Goal: Task Accomplishment & Management: Manage account settings

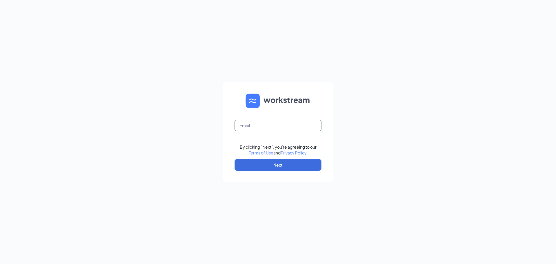
click at [257, 130] on input "text" at bounding box center [277, 126] width 87 height 12
type input "[EMAIL_ADDRESS][DOMAIN_NAME]"
click at [252, 167] on button "Next" at bounding box center [277, 165] width 87 height 12
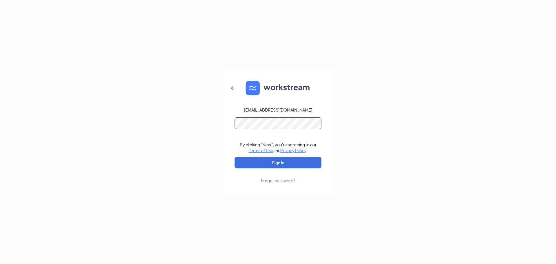
click at [234, 157] on button "Sign In" at bounding box center [277, 163] width 87 height 12
click at [256, 161] on button "Sign In" at bounding box center [277, 163] width 87 height 12
click at [234, 157] on button "Sign In" at bounding box center [277, 163] width 87 height 12
click at [5, 91] on div "[EMAIL_ADDRESS][DOMAIN_NAME] Credential mismatches. By clicking "Next", you're …" at bounding box center [278, 132] width 556 height 264
click at [234, 157] on button "Sign In" at bounding box center [277, 163] width 87 height 12
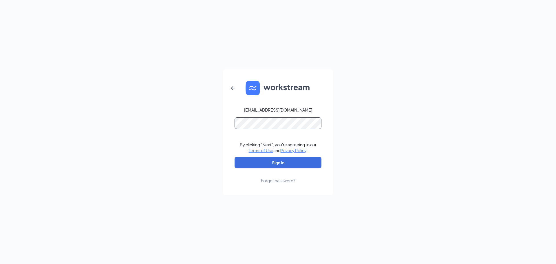
click at [234, 157] on button "Sign In" at bounding box center [277, 163] width 87 height 12
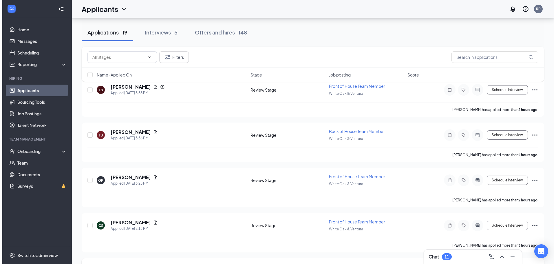
scroll to position [116, 0]
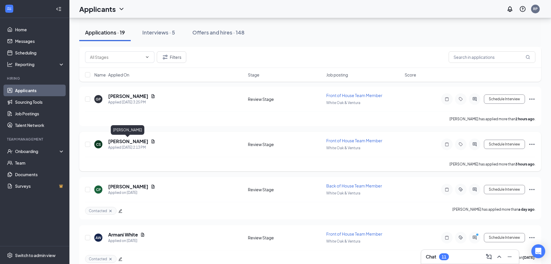
click at [129, 140] on h5 "Crystal Sanchez" at bounding box center [128, 141] width 40 height 6
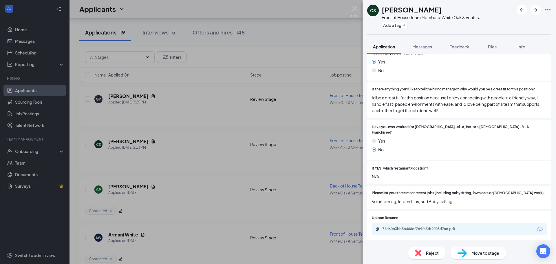
scroll to position [29, 0]
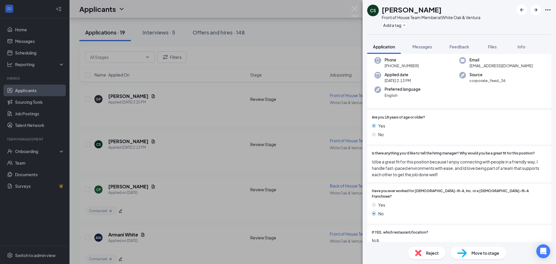
click at [436, 255] on span "Reject" at bounding box center [432, 252] width 13 height 6
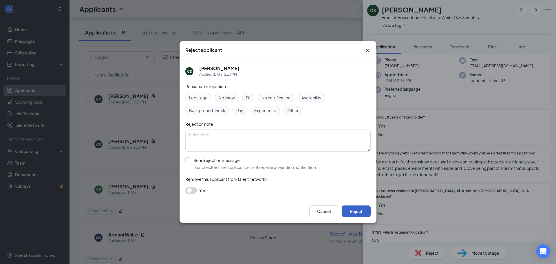
click at [354, 212] on button "Reject" at bounding box center [356, 211] width 29 height 12
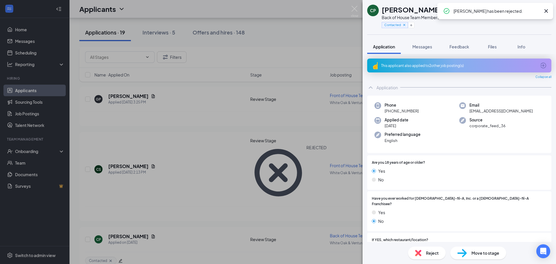
click at [123, 93] on div "CP Catalina Parra Back of House Team Member at White Oak & Ventura Contacted Ap…" at bounding box center [278, 132] width 556 height 264
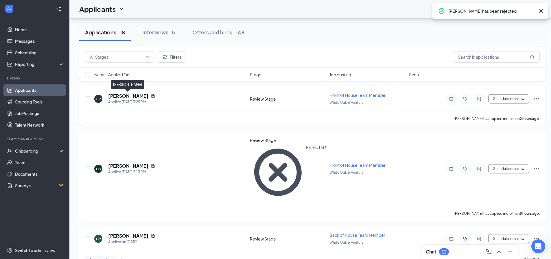
click at [126, 96] on h5 "Grace Patterson" at bounding box center [128, 96] width 40 height 6
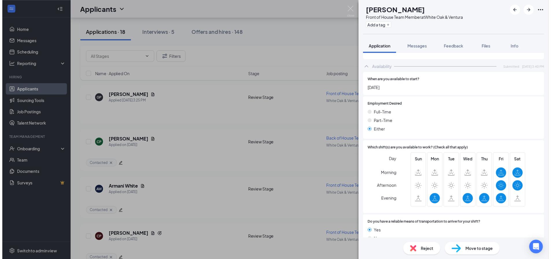
scroll to position [318, 0]
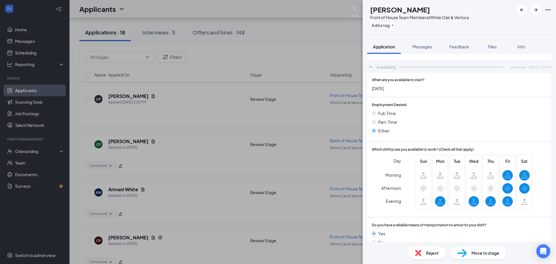
click at [165, 126] on div "GP Grace Patterson Front of House Team Member at White Oak & Ventura Add a tag …" at bounding box center [278, 132] width 556 height 264
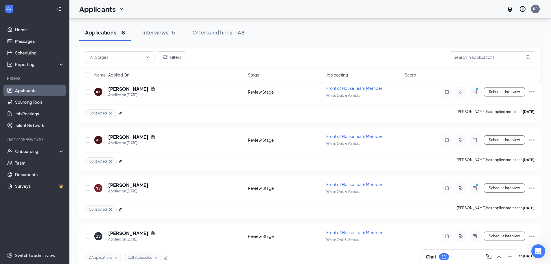
scroll to position [706, 0]
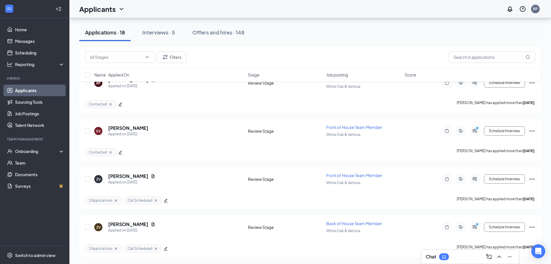
click at [463, 255] on div "Chat 11" at bounding box center [470, 256] width 89 height 9
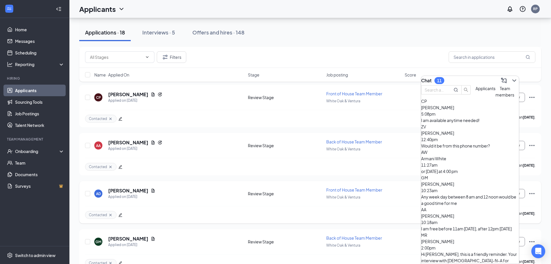
scroll to position [243, 0]
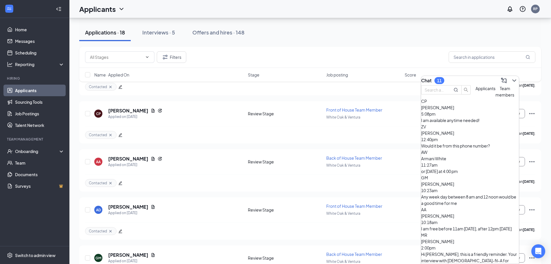
click at [482, 232] on div "MR Matthew Rivas 2:00pm Hi Matthew Rivas, this is a friendly reminder. Your int…" at bounding box center [470, 267] width 98 height 70
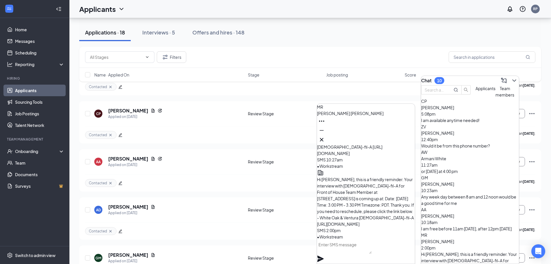
click at [458, 206] on div "AA Alex Avila 10:18am I am free before 11am today, after 12pm tomorrow" at bounding box center [470, 218] width 98 height 25
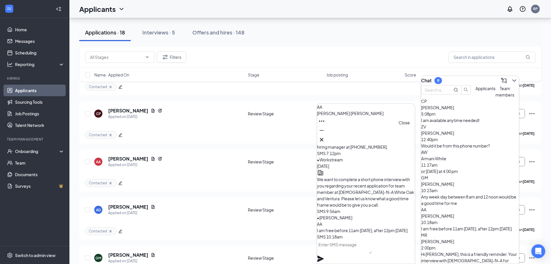
click at [325, 138] on icon "Cross" at bounding box center [321, 139] width 7 height 7
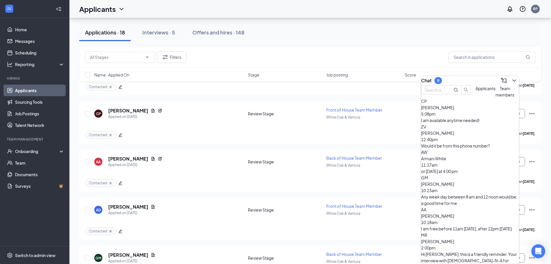
click at [462, 192] on div "GM Gabriela Martinez 10:23am Any week day between 8 am and 12 noon would be a g…" at bounding box center [470, 190] width 98 height 32
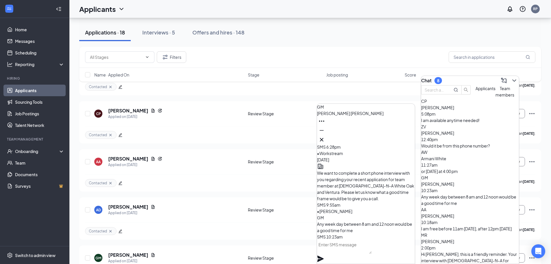
click at [447, 168] on div "or today at 4:00 pm" at bounding box center [470, 171] width 98 height 6
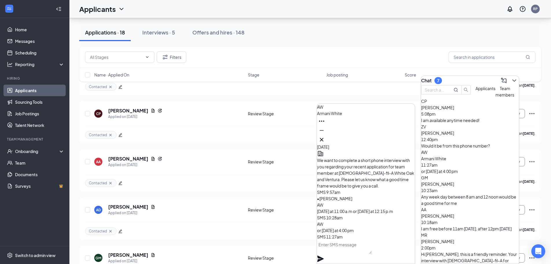
click at [440, 144] on div "ZV Zac Van Zandt 12:40pm Would it be from this phone number?" at bounding box center [470, 135] width 98 height 25
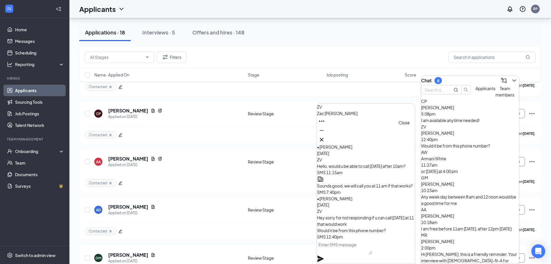
click at [325, 136] on icon "Cross" at bounding box center [321, 139] width 7 height 7
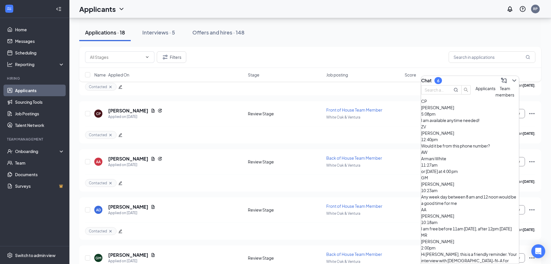
click at [448, 123] on div "I am available anytime needed!" at bounding box center [470, 120] width 98 height 6
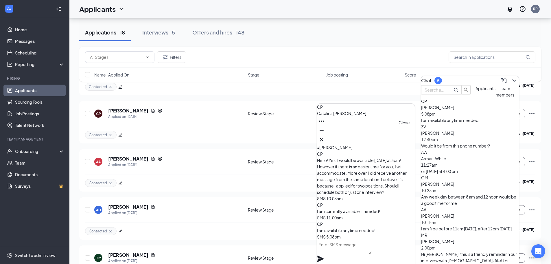
click at [324, 138] on icon "Cross" at bounding box center [321, 139] width 3 height 3
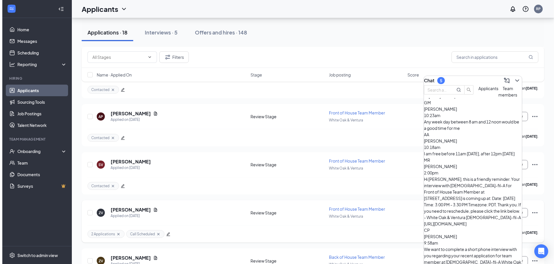
scroll to position [590, 0]
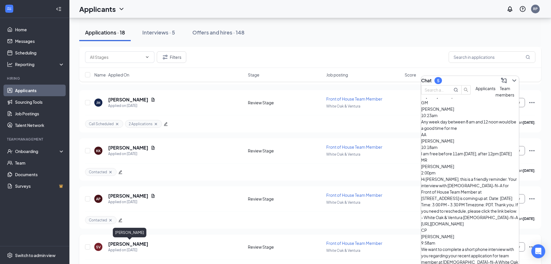
click at [126, 241] on h5 "SarahLeAnn Velazquez" at bounding box center [128, 244] width 40 height 6
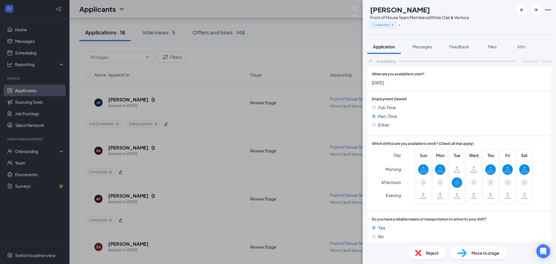
scroll to position [287, 0]
click at [460, 49] on span "Feedback" at bounding box center [459, 46] width 20 height 5
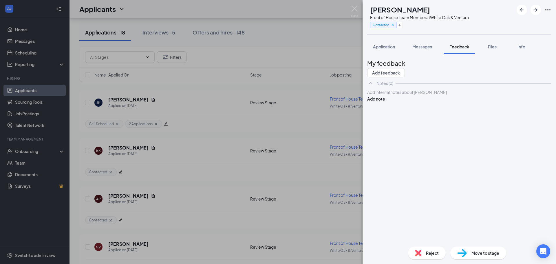
click at [188, 170] on div "SV SarahLeAnn Velazquez Front of House Team Member at White Oak & Ventura Conta…" at bounding box center [278, 132] width 556 height 264
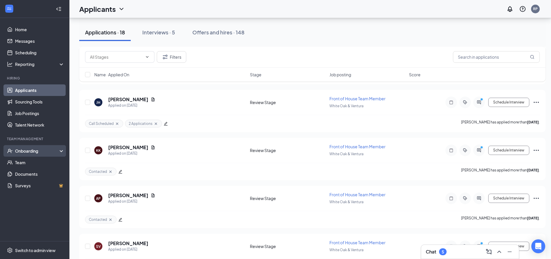
click at [14, 148] on div "Onboarding" at bounding box center [34, 151] width 69 height 12
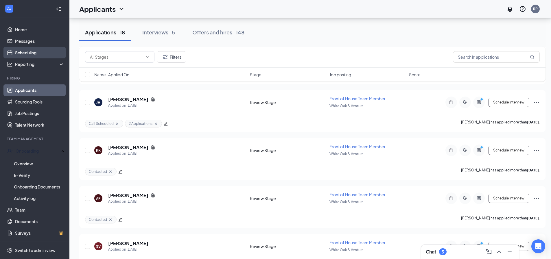
click at [35, 49] on link "Scheduling" at bounding box center [39, 53] width 49 height 12
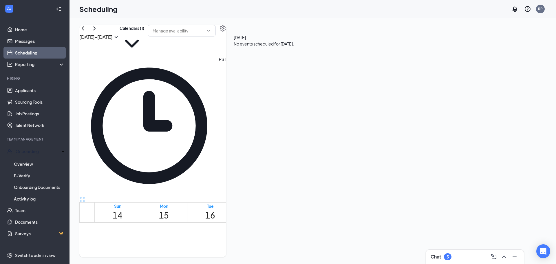
scroll to position [458, 0]
click at [144, 40] on button "Calendars (1)" at bounding box center [132, 40] width 25 height 31
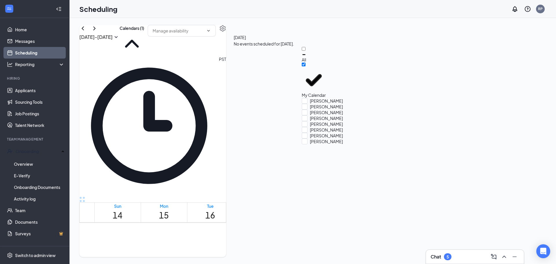
click at [330, 52] on div "All" at bounding box center [328, 55] width 52 height 16
checkbox input "true"
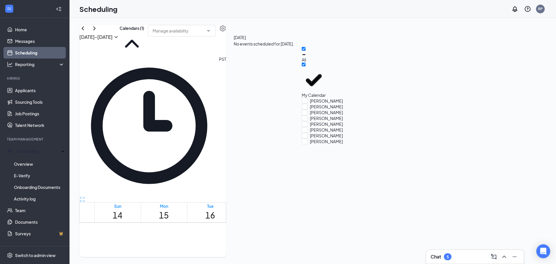
checkbox input "true"
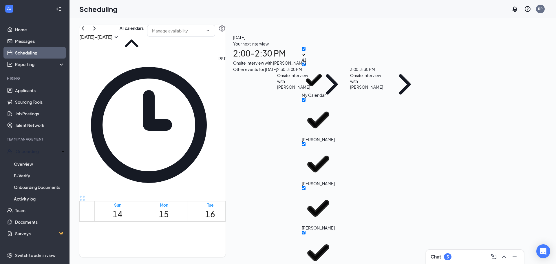
click at [345, 169] on td at bounding box center [256, 165] width 324 height 7
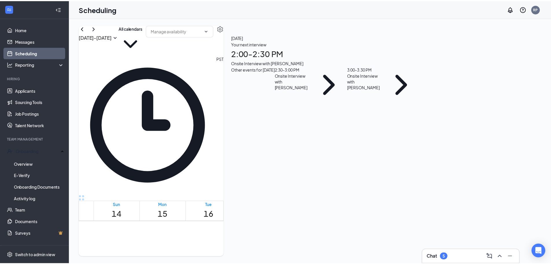
scroll to position [487, 0]
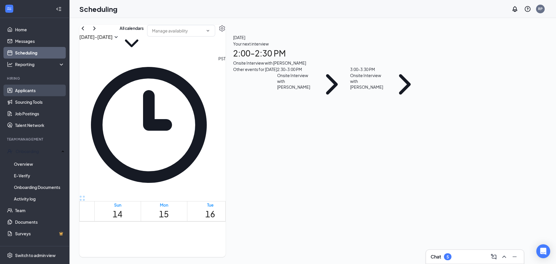
click at [38, 87] on link "Applicants" at bounding box center [39, 91] width 49 height 12
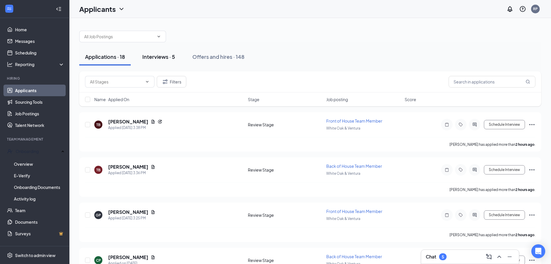
click at [164, 61] on button "Interviews · 5" at bounding box center [159, 56] width 44 height 17
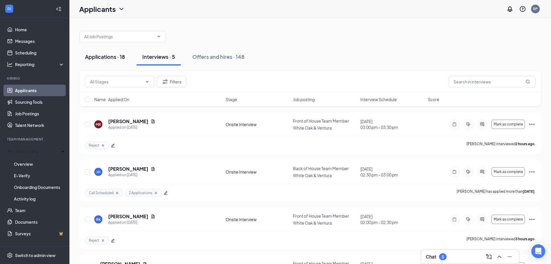
click at [102, 60] on button "Applications · 18" at bounding box center [105, 56] width 52 height 17
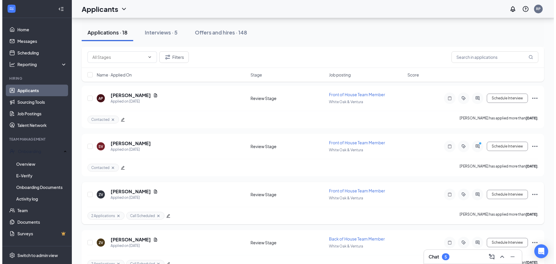
scroll to position [706, 0]
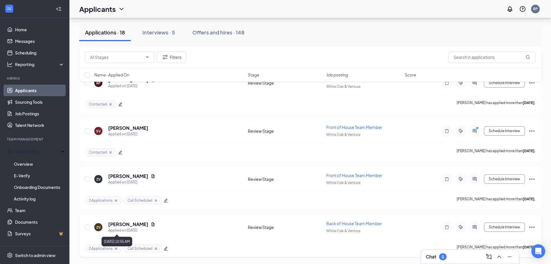
click at [129, 221] on h5 "Zac Van Zandt" at bounding box center [128, 224] width 40 height 6
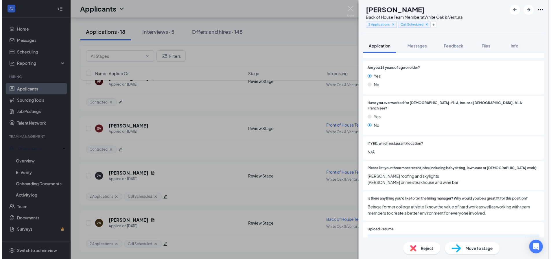
scroll to position [116, 0]
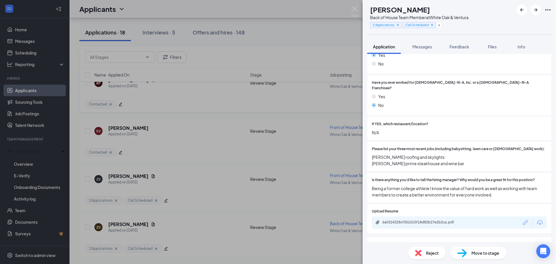
drag, startPoint x: 362, startPoint y: 13, endPoint x: 377, endPoint y: 99, distance: 87.4
click at [361, 15] on div "ZV Zac Van Zandt Back of House Team Member at White Oak & Ventura 2 Application…" at bounding box center [278, 132] width 556 height 264
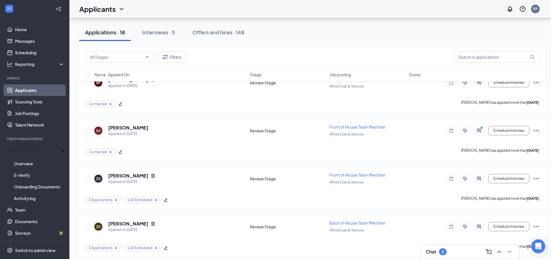
click at [457, 248] on div "Chat 5" at bounding box center [470, 251] width 89 height 9
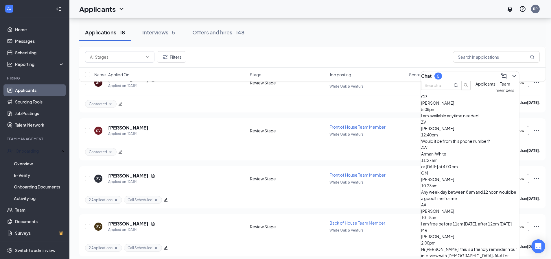
click at [453, 119] on div "I am available anytime needed!" at bounding box center [470, 116] width 98 height 6
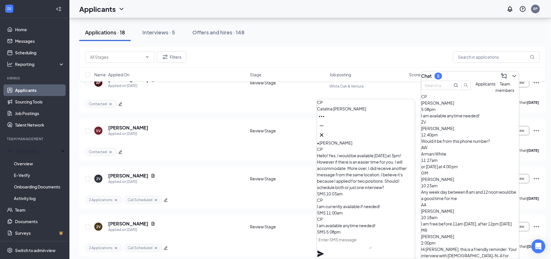
click at [358, 241] on textarea at bounding box center [344, 242] width 55 height 14
click at [332, 111] on span "Catalina Parra" at bounding box center [341, 108] width 49 height 5
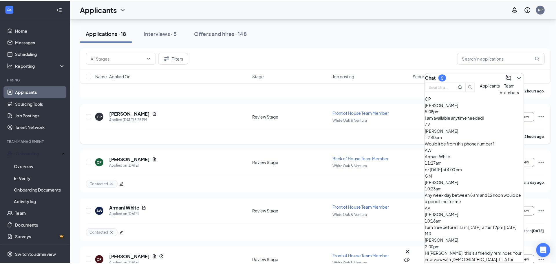
scroll to position [156, 0]
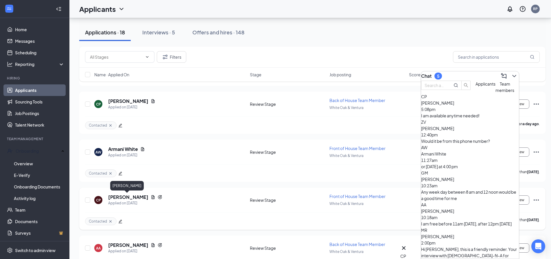
click at [131, 199] on h5 "Catalina Parra" at bounding box center [128, 197] width 40 height 6
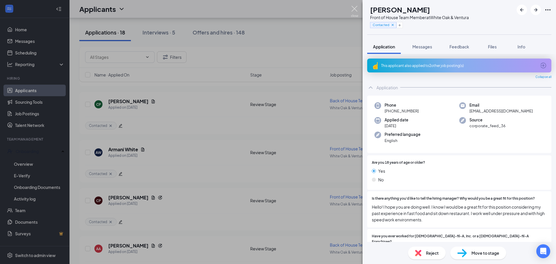
click at [357, 10] on img at bounding box center [354, 11] width 7 height 11
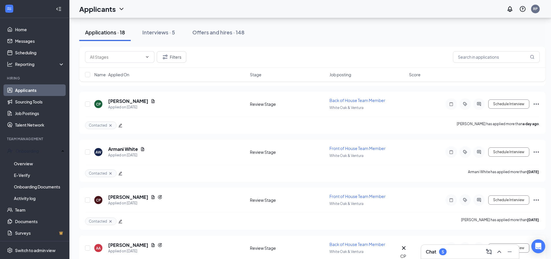
click at [349, 43] on div "Applications · 18 Interviews · 5 Offers and hires · 148" at bounding box center [312, 32] width 467 height 29
click at [513, 201] on button "Schedule Interview" at bounding box center [509, 200] width 41 height 9
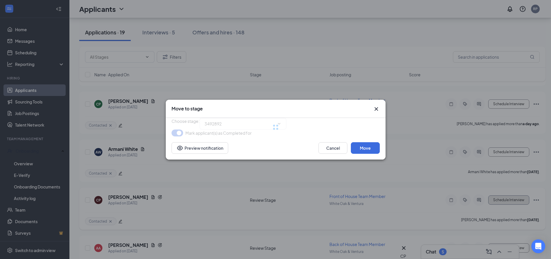
type input "Onsite Interview (next stage)"
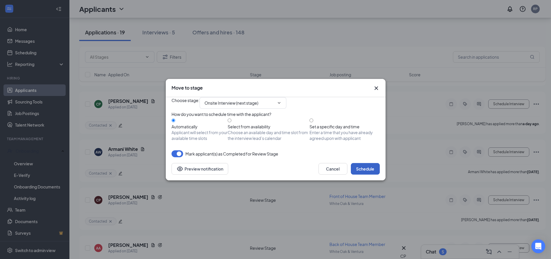
drag, startPoint x: 366, startPoint y: 180, endPoint x: 360, endPoint y: 156, distance: 25.2
click at [360, 156] on div "Move to stage Choose stage : Onsite Interview (next stage) How do you want to s…" at bounding box center [276, 130] width 220 height 102
click at [371, 80] on div "Move to stage" at bounding box center [276, 88] width 220 height 18
click at [373, 85] on icon "Cross" at bounding box center [376, 88] width 7 height 7
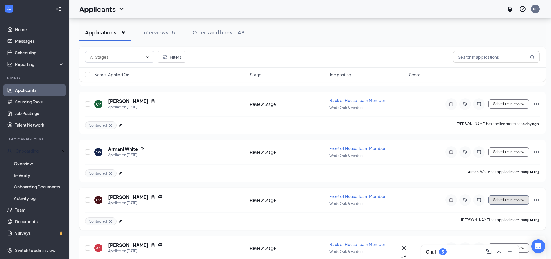
click at [521, 200] on button "Schedule Interview" at bounding box center [509, 200] width 41 height 9
type input "Onsite Interview (next stage)"
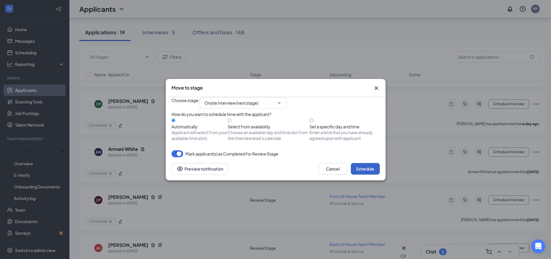
click at [371, 175] on button "Schedule" at bounding box center [365, 169] width 29 height 12
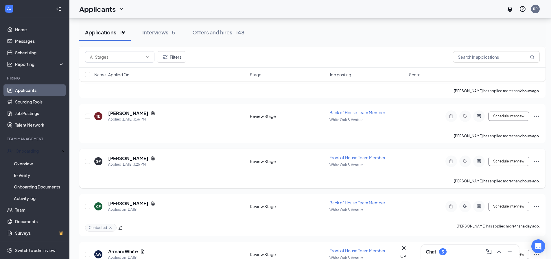
scroll to position [127, 0]
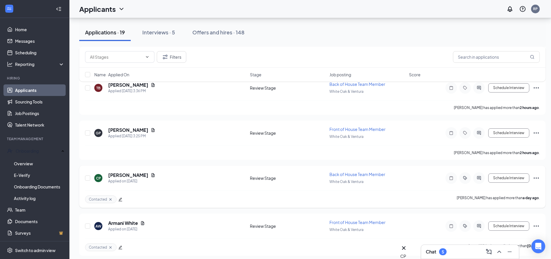
click at [535, 178] on icon "Ellipses" at bounding box center [536, 178] width 5 height 1
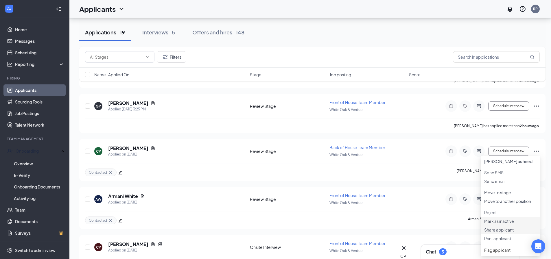
scroll to position [185, 0]
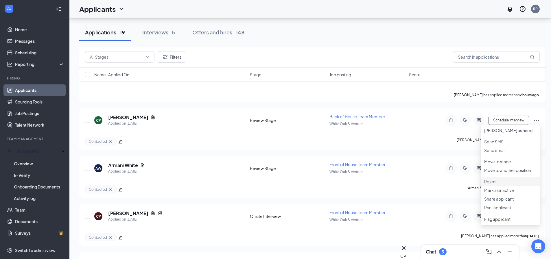
click at [500, 185] on p "Reject" at bounding box center [511, 182] width 52 height 6
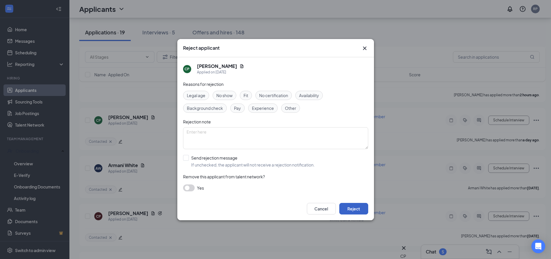
drag, startPoint x: 352, startPoint y: 209, endPoint x: 335, endPoint y: 155, distance: 55.9
click at [339, 155] on div "Reject applicant CP Catalina Parra Applied on Sep 14 Reasons for rejection Lega…" at bounding box center [275, 129] width 197 height 181
click at [305, 147] on textarea at bounding box center [275, 138] width 185 height 22
type textarea "two applications"
click at [365, 208] on button "Reject" at bounding box center [354, 209] width 29 height 12
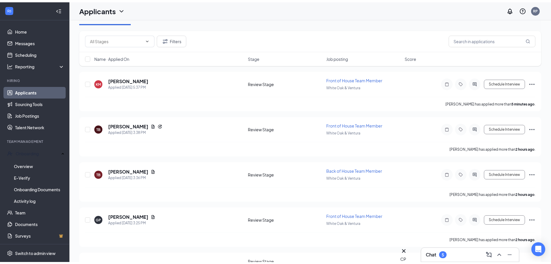
scroll to position [0, 0]
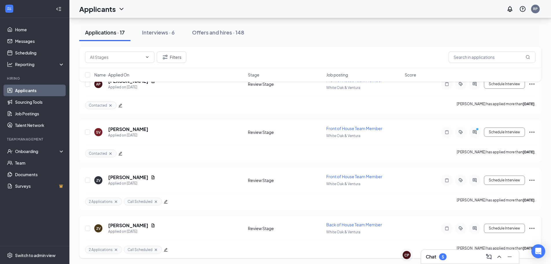
scroll to position [655, 0]
click at [460, 251] on div "Chat 5" at bounding box center [470, 256] width 98 height 14
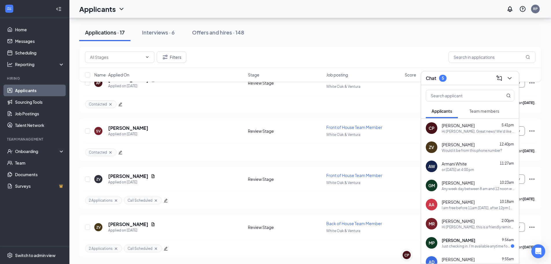
click at [458, 149] on div "Would it be from this phone number?" at bounding box center [472, 150] width 60 height 5
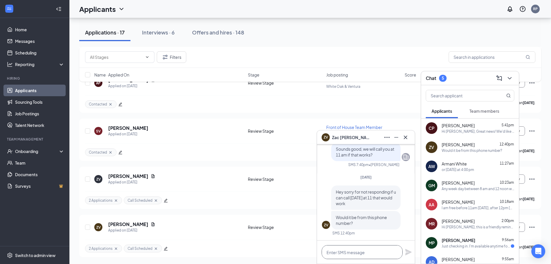
drag, startPoint x: 352, startPoint y: 252, endPoint x: 348, endPoint y: 254, distance: 4.7
click at [349, 254] on textarea at bounding box center [362, 252] width 81 height 14
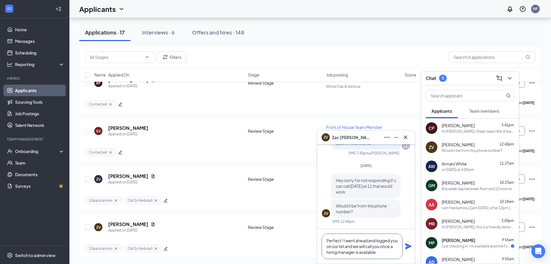
type textarea "Perfect ! I went ahead and logged you on our list and we will call you once a h…"
click at [406, 246] on icon "Plane" at bounding box center [408, 246] width 7 height 7
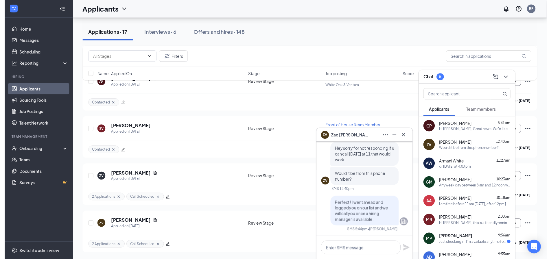
scroll to position [0, 0]
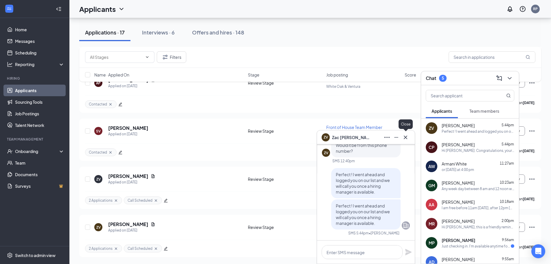
click at [404, 135] on icon "Cross" at bounding box center [405, 137] width 7 height 7
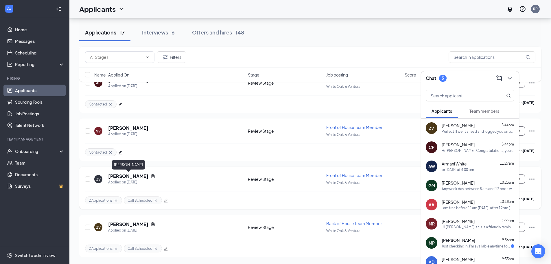
click at [135, 177] on h5 "Zachary Van Zandt" at bounding box center [128, 176] width 40 height 6
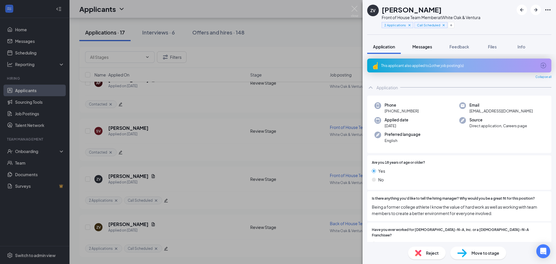
drag, startPoint x: 425, startPoint y: 49, endPoint x: 430, endPoint y: 53, distance: 5.3
click at [425, 49] on button "Messages" at bounding box center [421, 46] width 31 height 14
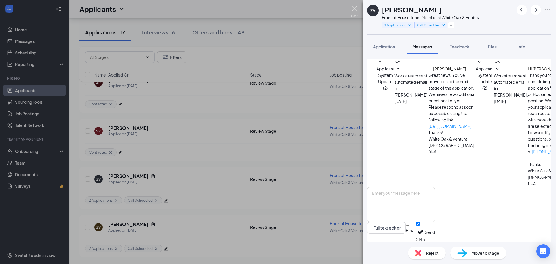
click at [355, 12] on img at bounding box center [354, 11] width 7 height 11
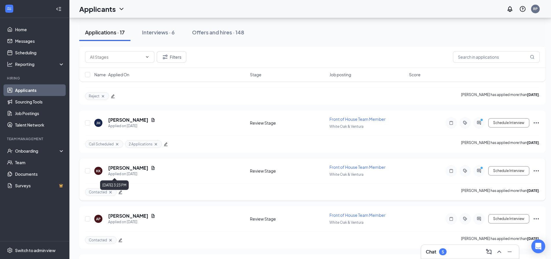
scroll to position [481, 0]
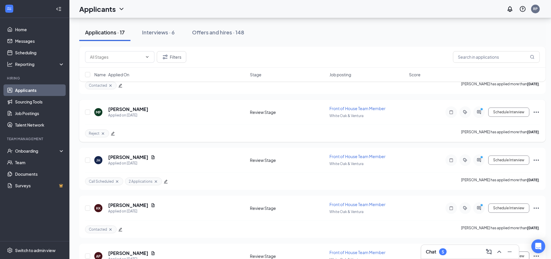
click at [534, 110] on icon "Ellipses" at bounding box center [536, 112] width 7 height 7
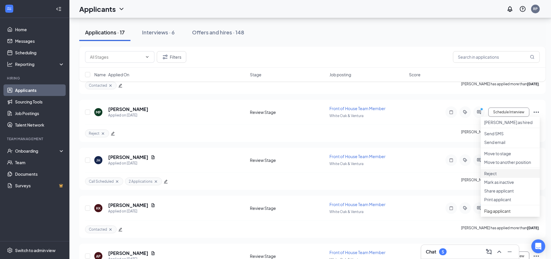
click at [491, 177] on p "Reject" at bounding box center [511, 174] width 52 height 6
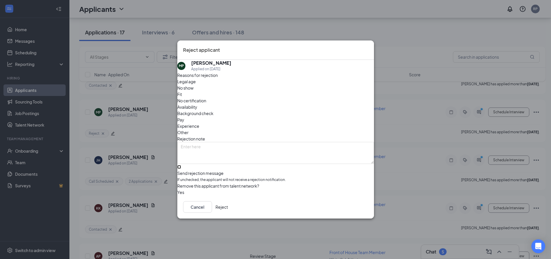
click at [181, 165] on input "Send rejection message If unchecked, the applicant will not receive a rejection…" at bounding box center [179, 167] width 4 height 4
checkbox input "true"
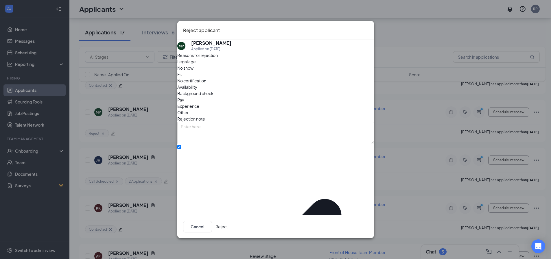
click at [228, 221] on button "Reject" at bounding box center [222, 227] width 12 height 12
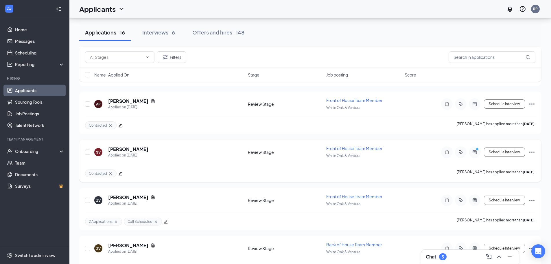
scroll to position [607, 0]
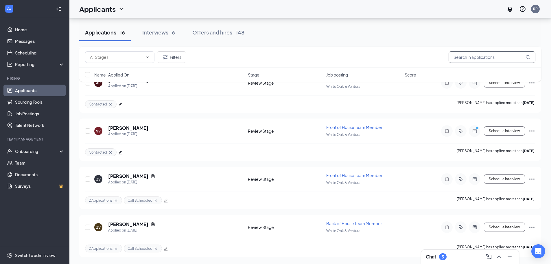
click at [468, 57] on input "text" at bounding box center [492, 57] width 87 height 12
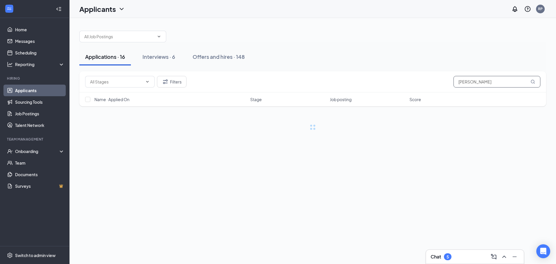
type input "kate"
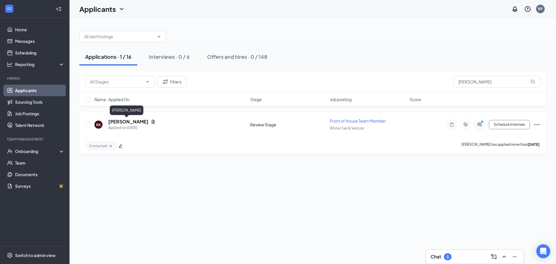
click at [128, 124] on h5 "Kate Keating" at bounding box center [128, 121] width 40 height 6
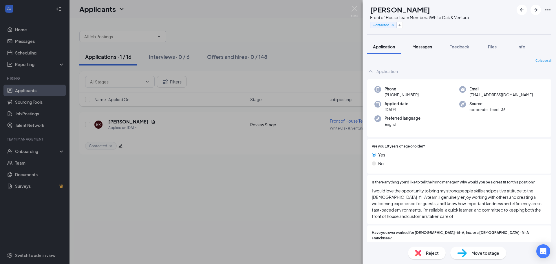
click at [428, 42] on button "Messages" at bounding box center [421, 46] width 31 height 14
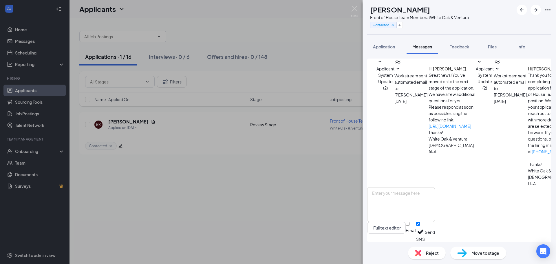
scroll to position [79, 0]
click at [381, 50] on button "Application" at bounding box center [384, 46] width 34 height 14
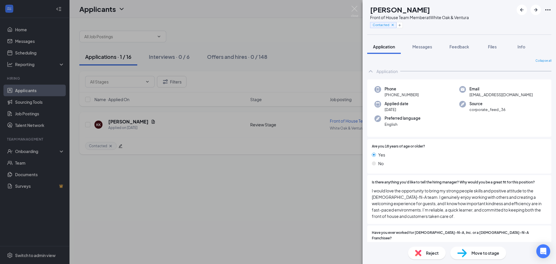
drag, startPoint x: 280, startPoint y: 160, endPoint x: 281, endPoint y: 117, distance: 43.1
click at [277, 160] on div "KK Kate Keating Front of House Team Member at White Oak & Ventura Contacted App…" at bounding box center [278, 132] width 556 height 264
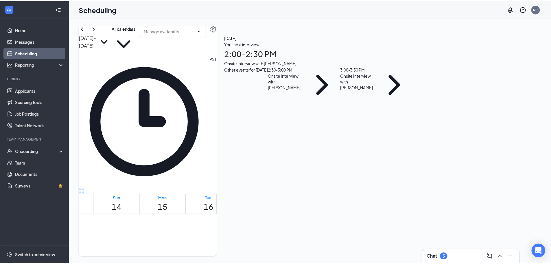
scroll to position [285, 0]
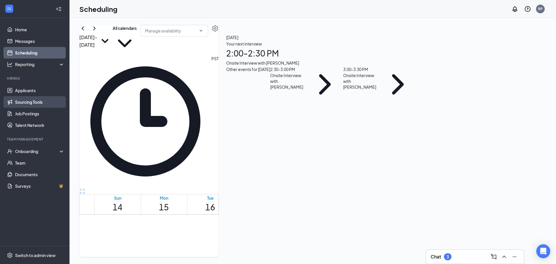
click at [43, 96] on link "Sourcing Tools" at bounding box center [39, 102] width 49 height 12
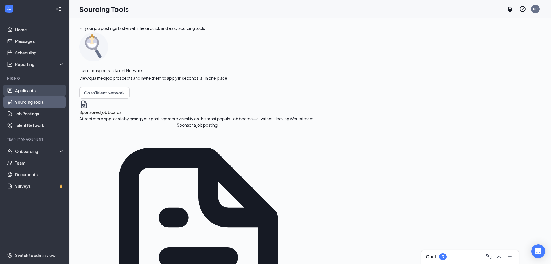
click at [24, 90] on link "Applicants" at bounding box center [39, 91] width 49 height 12
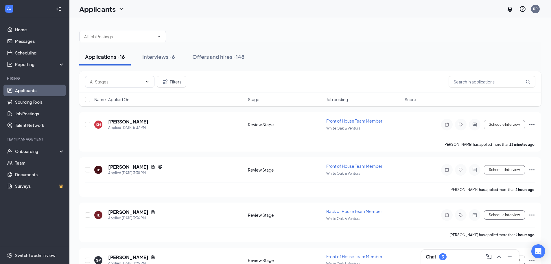
click at [441, 256] on div "3" at bounding box center [443, 256] width 8 height 7
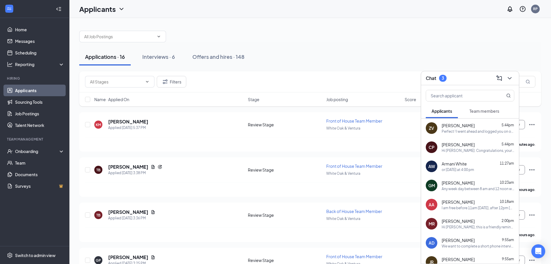
click at [456, 183] on span "Gabriela Martinez" at bounding box center [458, 183] width 33 height 6
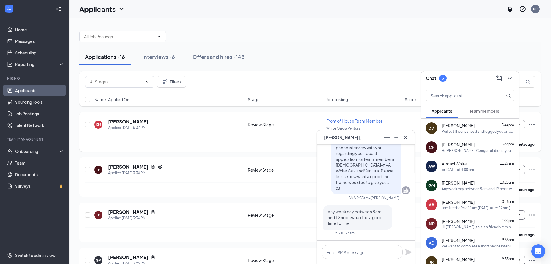
click at [247, 131] on div "KM Kevin Martinez Applied Today 5:37 PM Review Stage Front of House Team Member…" at bounding box center [310, 127] width 451 height 19
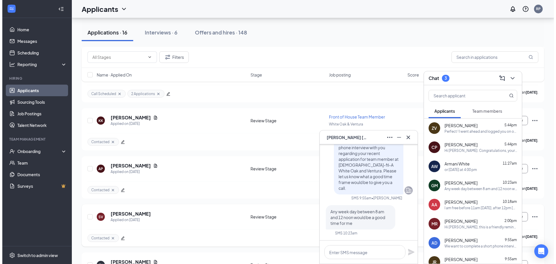
scroll to position [607, 0]
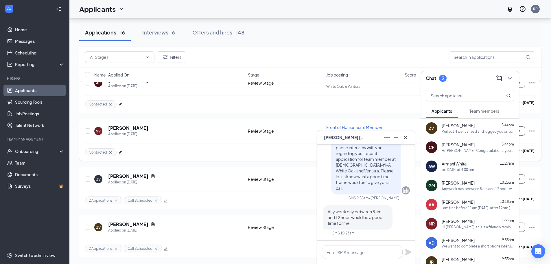
drag, startPoint x: 193, startPoint y: 157, endPoint x: 188, endPoint y: 146, distance: 12.9
click at [194, 157] on div "Contacted SarahLeAnn Velazquez has applied more than 4 days ago ." at bounding box center [310, 151] width 451 height 17
click at [148, 125] on h5 "SarahLeAnn Velazquez" at bounding box center [128, 128] width 40 height 6
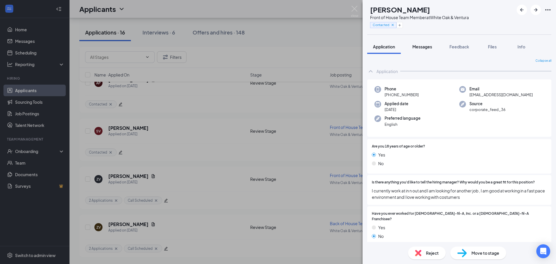
click at [425, 49] on span "Messages" at bounding box center [422, 46] width 20 height 5
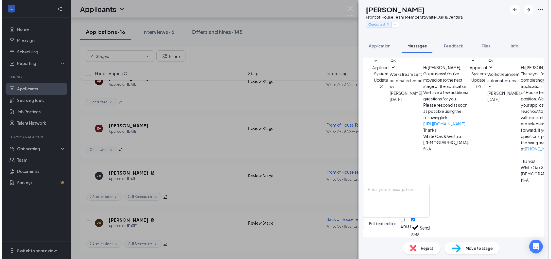
scroll to position [85, 0]
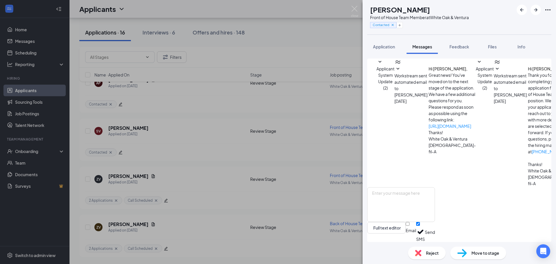
click at [257, 173] on div "SV SarahLeAnn Velazquez Front of House Team Member at White Oak & Ventura Conta…" at bounding box center [278, 132] width 556 height 264
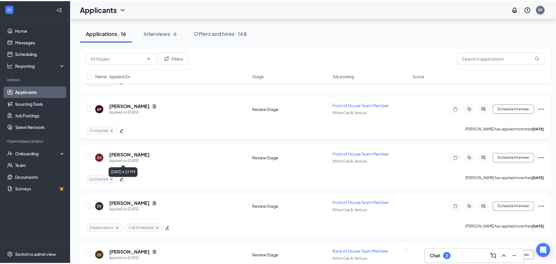
scroll to position [549, 0]
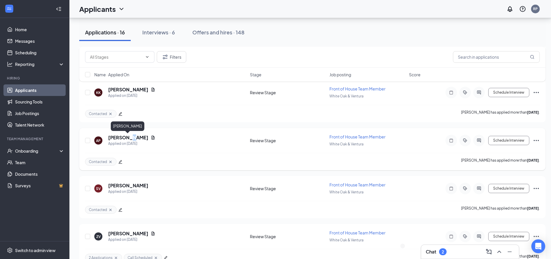
click at [127, 138] on h5 "Alexis Petrosian" at bounding box center [128, 138] width 40 height 6
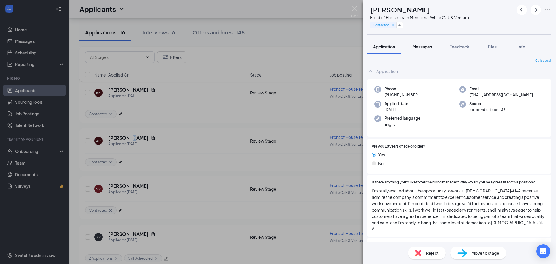
drag, startPoint x: 431, startPoint y: 40, endPoint x: 430, endPoint y: 46, distance: 5.9
click at [430, 40] on button "Messages" at bounding box center [421, 46] width 31 height 14
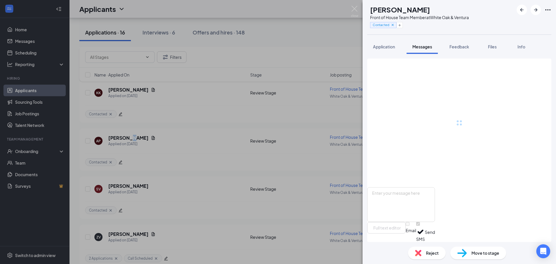
click at [430, 46] on span "Messages" at bounding box center [422, 46] width 20 height 5
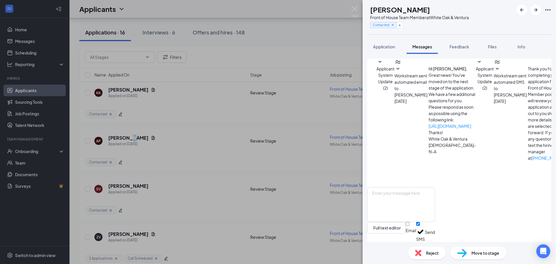
scroll to position [54, 0]
drag, startPoint x: 190, startPoint y: 121, endPoint x: 140, endPoint y: 112, distance: 51.1
click at [190, 121] on div "AP Alexis Petrosian Front of House Team Member at White Oak & Ventura Contacted…" at bounding box center [278, 132] width 556 height 264
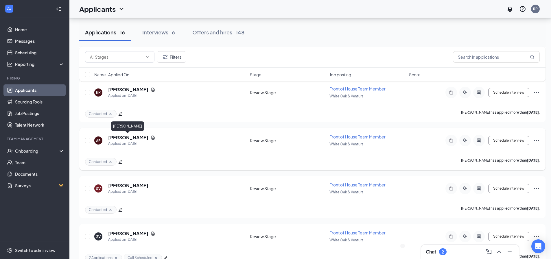
click at [135, 137] on h5 "Alexis Petrosian" at bounding box center [128, 138] width 40 height 6
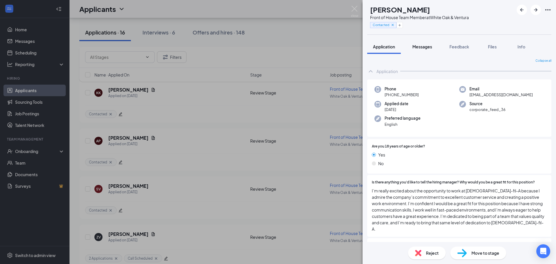
click at [419, 50] on button "Messages" at bounding box center [421, 46] width 31 height 14
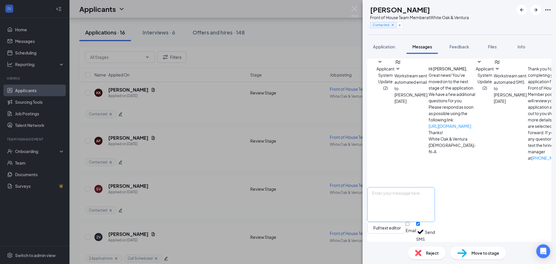
scroll to position [54, 0]
click at [403, 12] on h1 "Alexis Petrosian" at bounding box center [400, 10] width 60 height 10
click at [133, 137] on div "AP Alexis Petrosian Front of House Team Member at White Oak & Ventura Contacted…" at bounding box center [278, 132] width 556 height 264
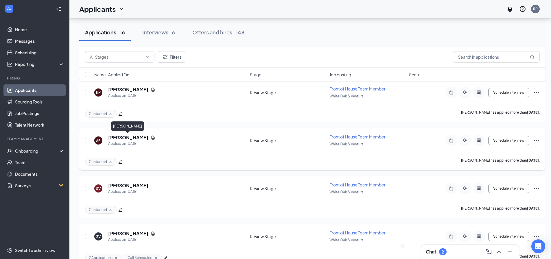
click at [133, 139] on h5 "Alexis Petrosian" at bounding box center [128, 138] width 40 height 6
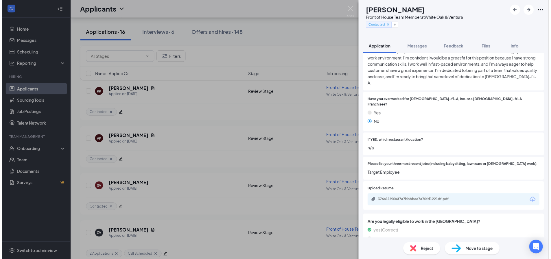
scroll to position [145, 0]
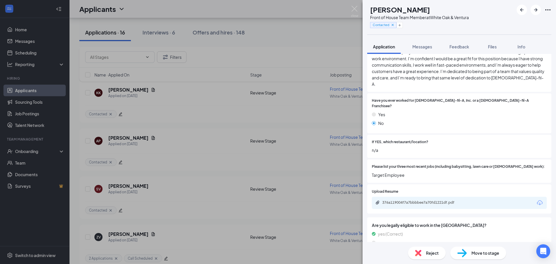
click at [435, 251] on span "Reject" at bounding box center [432, 252] width 13 height 6
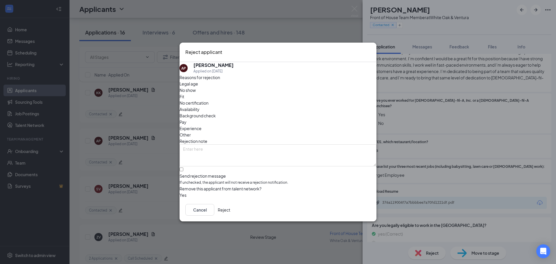
click at [230, 210] on button "Reject" at bounding box center [224, 210] width 12 height 12
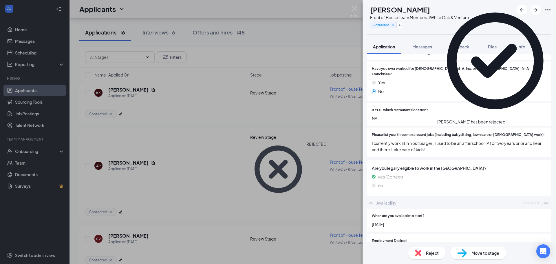
click at [362, 10] on div "SV SarahLeAnn Velazquez Front of House Team Member at White Oak & Ventura Conta…" at bounding box center [278, 132] width 556 height 264
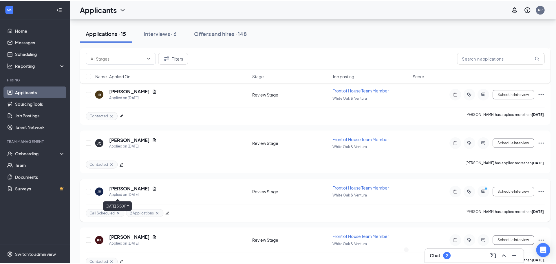
scroll to position [404, 0]
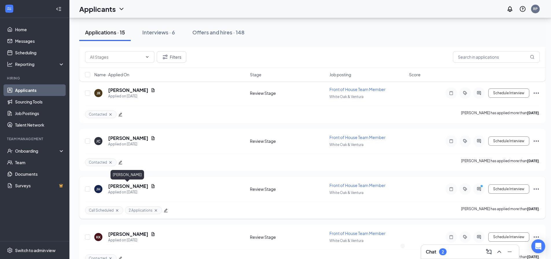
click at [126, 189] on h5 "Jackie Herbert" at bounding box center [128, 186] width 40 height 6
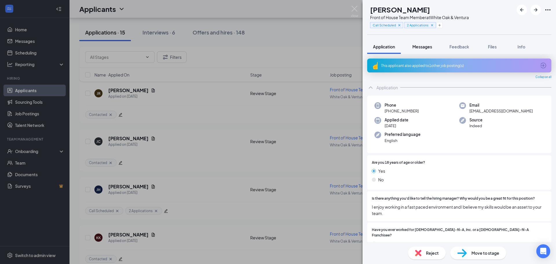
click at [434, 47] on button "Messages" at bounding box center [421, 46] width 31 height 14
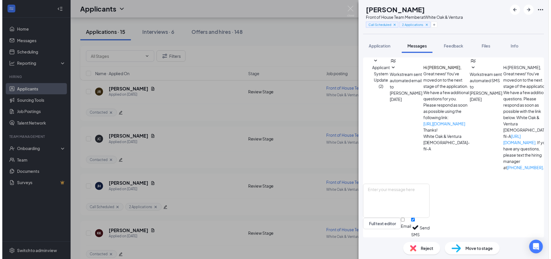
scroll to position [112, 0]
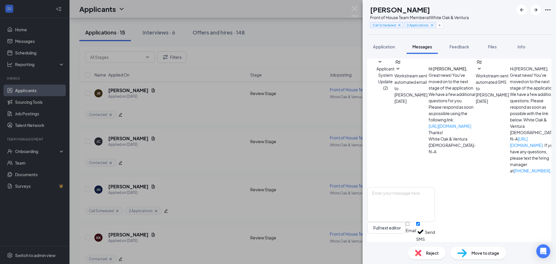
drag, startPoint x: 294, startPoint y: 115, endPoint x: 310, endPoint y: 23, distance: 94.1
click at [325, 88] on div "JH Jackie Herbert Front of House Team Member at White Oak & Ventura Call Schedu…" at bounding box center [278, 132] width 556 height 264
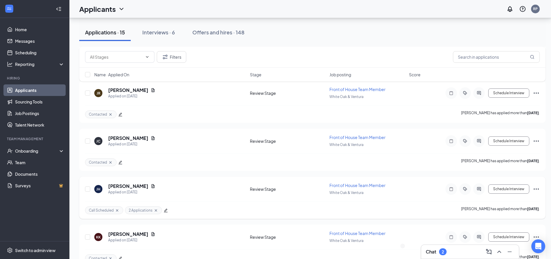
click at [538, 189] on icon "Ellipses" at bounding box center [536, 189] width 5 height 1
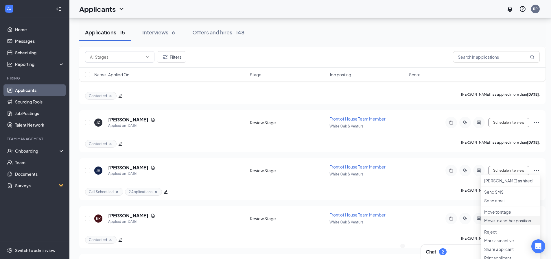
scroll to position [433, 0]
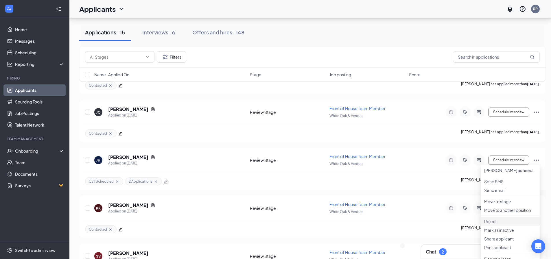
click at [491, 225] on p "Reject" at bounding box center [511, 222] width 52 height 6
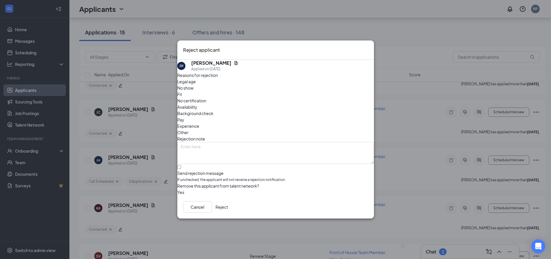
click at [228, 208] on button "Reject" at bounding box center [222, 207] width 12 height 12
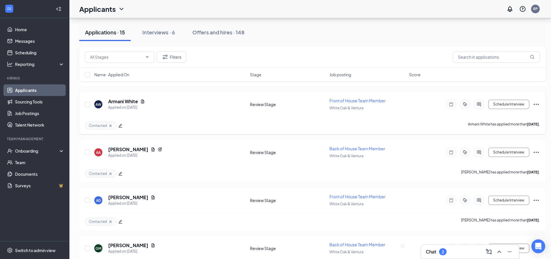
scroll to position [173, 0]
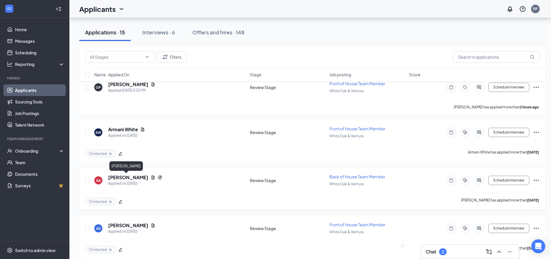
click at [121, 177] on h5 "Alex Avila" at bounding box center [128, 178] width 40 height 6
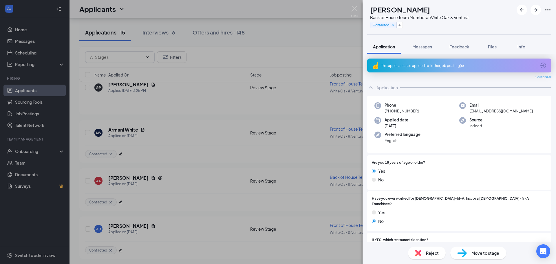
click at [215, 116] on div "AA Alex Avila Back of House Team Member at White Oak & Ventura Contacted Applic…" at bounding box center [278, 132] width 556 height 264
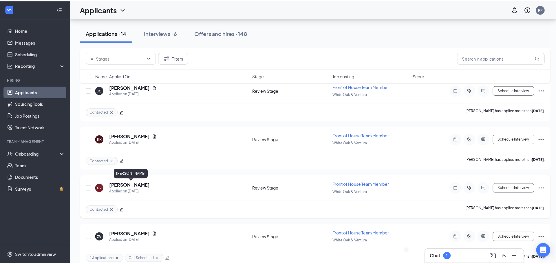
scroll to position [428, 0]
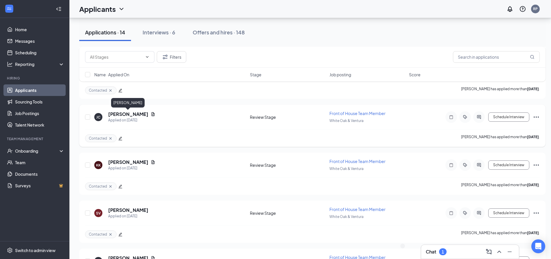
click at [116, 113] on h5 "Jamari Campbell" at bounding box center [128, 114] width 40 height 6
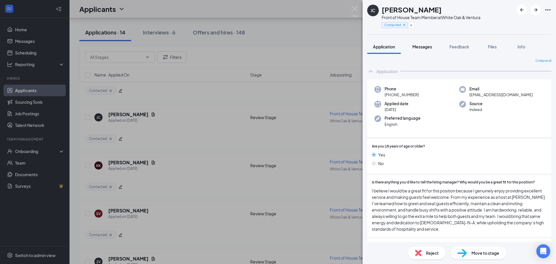
click at [426, 47] on span "Messages" at bounding box center [422, 46] width 20 height 5
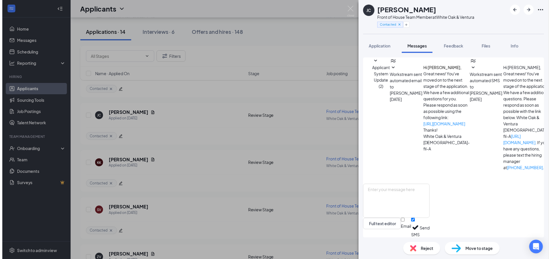
scroll to position [75, 0]
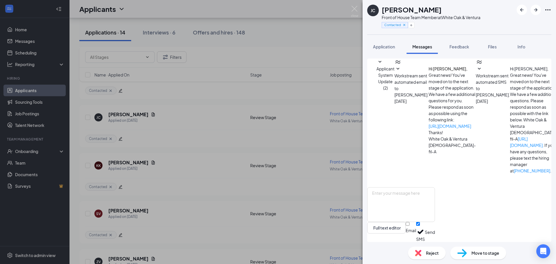
click at [190, 152] on div "JC Jamari Campbell Front of House Team Member at White Oak & Ventura Contacted …" at bounding box center [278, 132] width 556 height 264
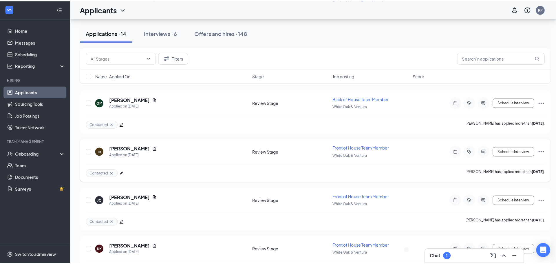
scroll to position [341, 0]
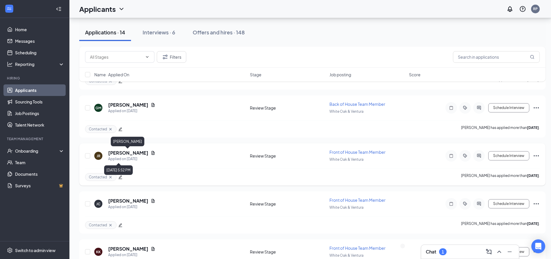
click at [131, 153] on h5 "Jon Brian Ramos" at bounding box center [128, 153] width 40 height 6
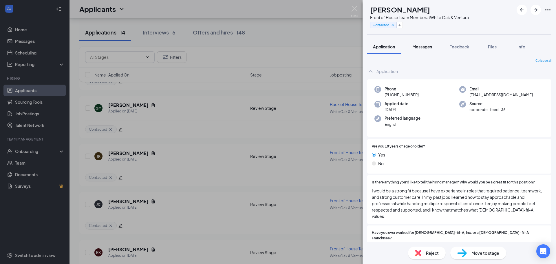
click at [421, 51] on button "Messages" at bounding box center [421, 46] width 31 height 14
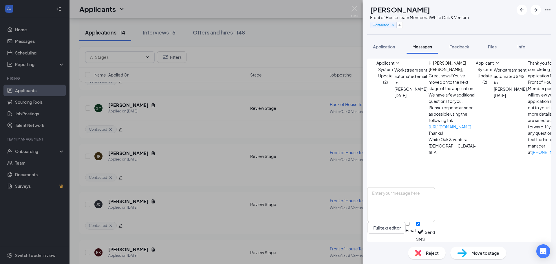
scroll to position [47, 0]
click at [122, 135] on div "JR Jon Brian Ramos Front of House Team Member at White Oak & Ventura Contacted …" at bounding box center [278, 132] width 556 height 264
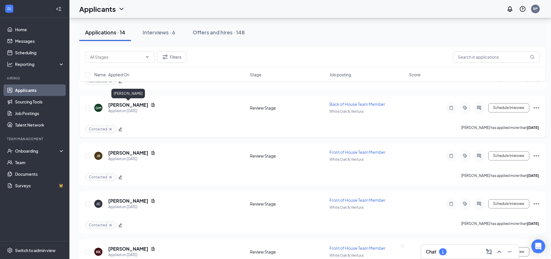
click at [136, 106] on h5 "Gabriela Martinez" at bounding box center [128, 105] width 40 height 6
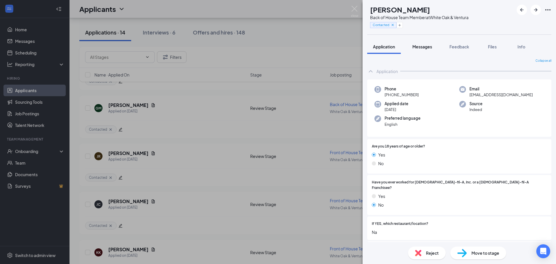
drag, startPoint x: 423, startPoint y: 43, endPoint x: 426, endPoint y: 47, distance: 4.7
click at [423, 44] on button "Messages" at bounding box center [421, 46] width 31 height 14
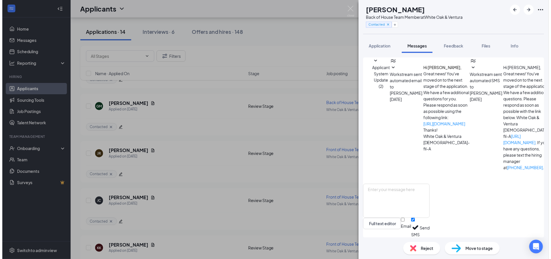
scroll to position [112, 0]
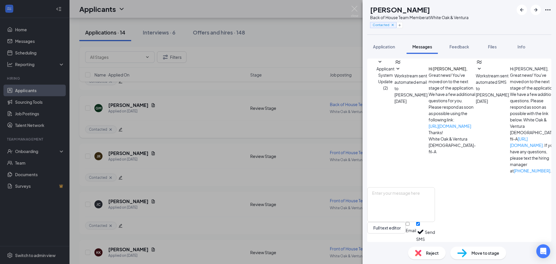
drag, startPoint x: 181, startPoint y: 103, endPoint x: 169, endPoint y: 99, distance: 12.7
click at [181, 103] on div "GM Gabriela Martinez Back of House Team Member at White Oak & Ventura Contacted…" at bounding box center [278, 132] width 556 height 264
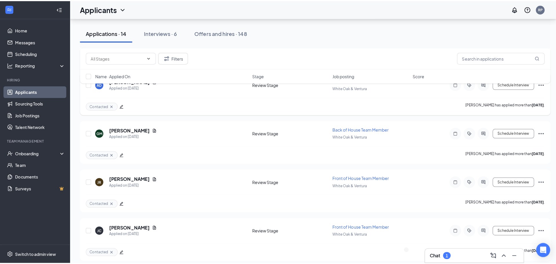
scroll to position [283, 0]
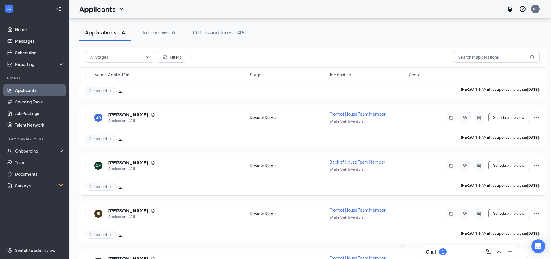
click at [122, 189] on icon "edit" at bounding box center [120, 187] width 4 height 4
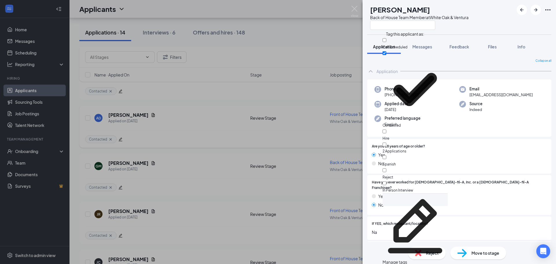
drag, startPoint x: 220, startPoint y: 190, endPoint x: 182, endPoint y: 125, distance: 75.0
click at [218, 190] on div "GM Gabriela Martinez Back of House Team Member at White Oak & Ventura Applicati…" at bounding box center [278, 132] width 556 height 264
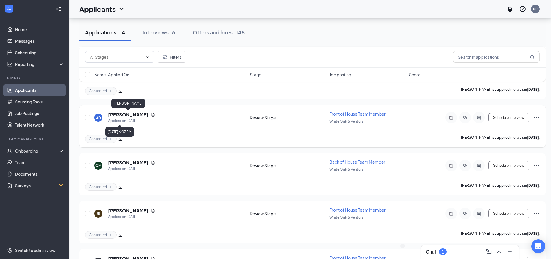
click at [140, 117] on h5 "Andrew Donaires" at bounding box center [128, 115] width 40 height 6
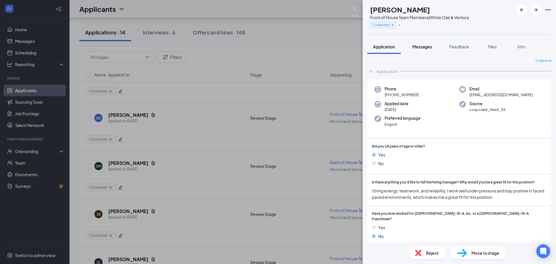
click at [425, 47] on span "Messages" at bounding box center [422, 46] width 20 height 5
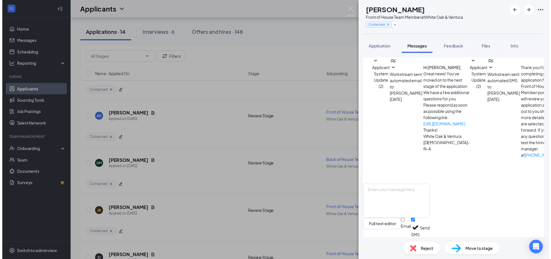
scroll to position [47, 0]
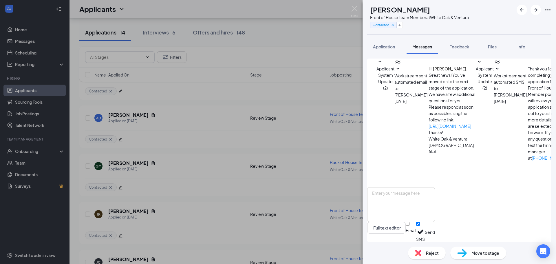
click at [168, 132] on div "AD Andrew Donaires Front of House Team Member at White Oak & Ventura Contacted …" at bounding box center [278, 132] width 556 height 264
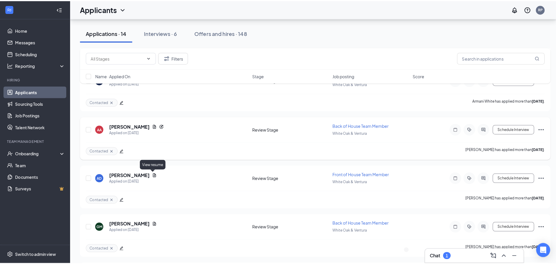
scroll to position [225, 0]
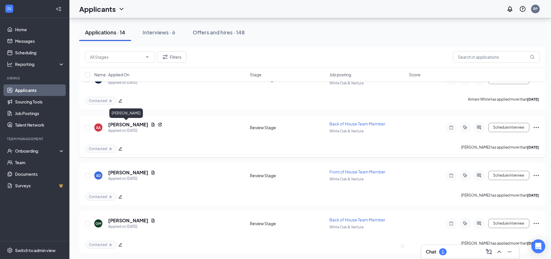
click at [115, 127] on h5 "Alex Avila" at bounding box center [128, 125] width 40 height 6
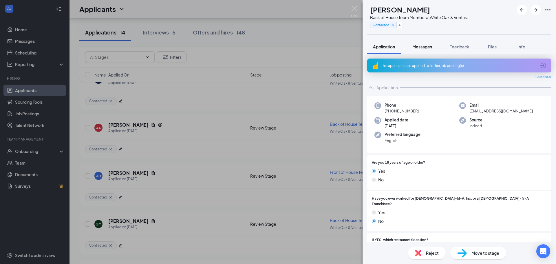
click at [418, 45] on span "Messages" at bounding box center [422, 46] width 20 height 5
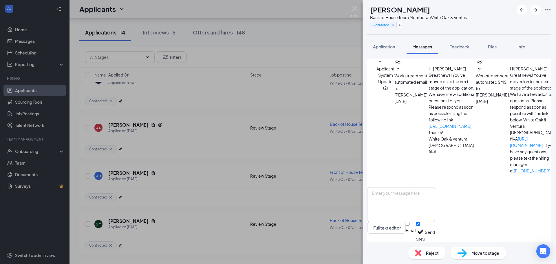
scroll to position [100, 0]
click at [385, 47] on span "Application" at bounding box center [384, 46] width 22 height 5
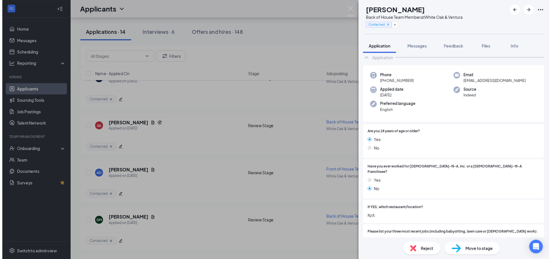
scroll to position [58, 0]
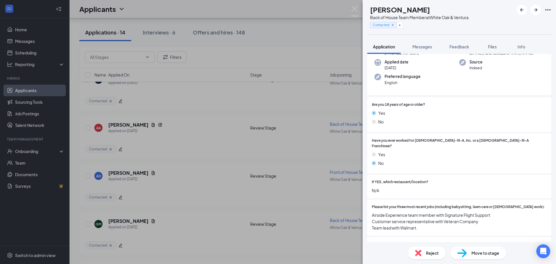
click at [222, 125] on div "AA Alex Avila Back of House Team Member at White Oak & Ventura Contacted Applic…" at bounding box center [278, 132] width 556 height 264
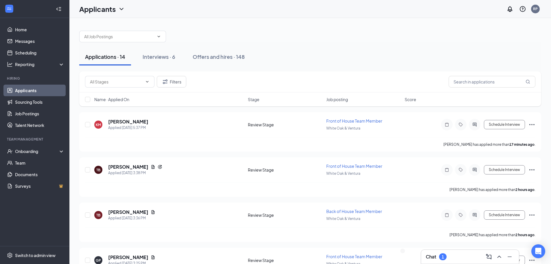
drag, startPoint x: 126, startPoint y: 137, endPoint x: 297, endPoint y: 107, distance: 173.8
click at [297, 107] on div "Filters Name · Applied On Stage Job posting Score" at bounding box center [310, 91] width 462 height 41
click at [46, 50] on link "Scheduling" at bounding box center [39, 53] width 49 height 12
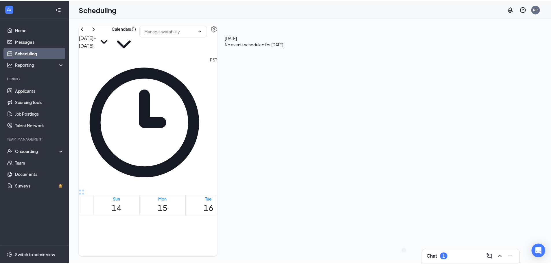
scroll to position [574, 0]
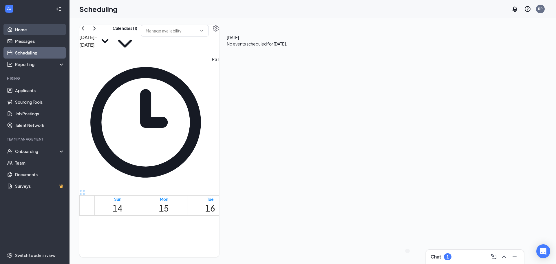
click at [27, 32] on link "Home" at bounding box center [39, 30] width 49 height 12
